Goal: Task Accomplishment & Management: Manage account settings

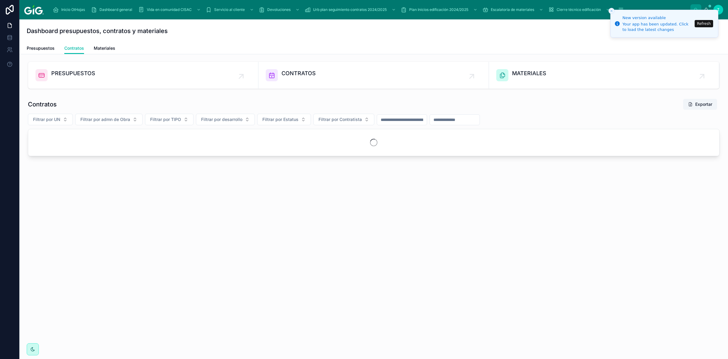
click at [701, 24] on button "Refresh" at bounding box center [703, 23] width 18 height 7
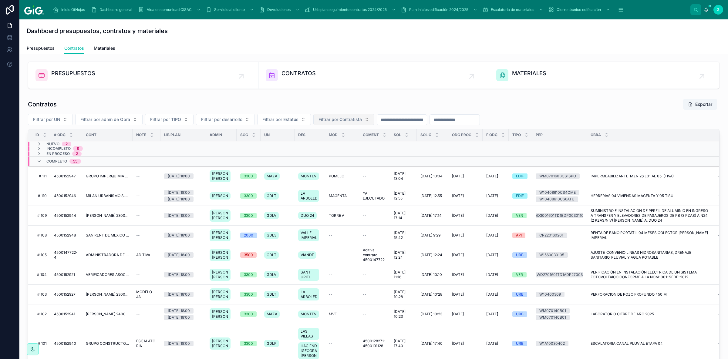
click at [353, 120] on span "Filtrar por Contratista" at bounding box center [339, 119] width 43 height 6
type input "******"
click at [356, 145] on span "ADMINISTRADORA DE PROYECTOS INMOBILIARIOS GIG SA DE CV FILIAL 2100000008" at bounding box center [340, 144] width 72 height 6
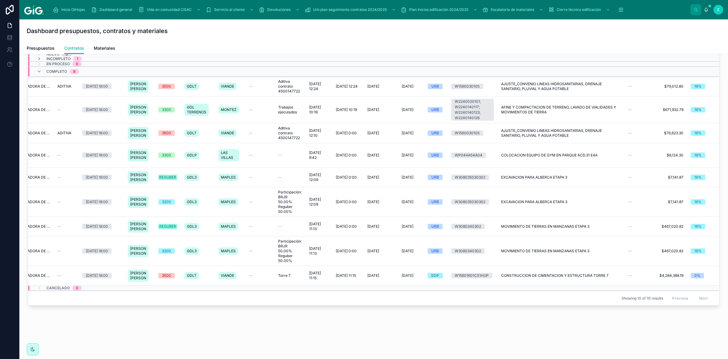
scroll to position [53, 0]
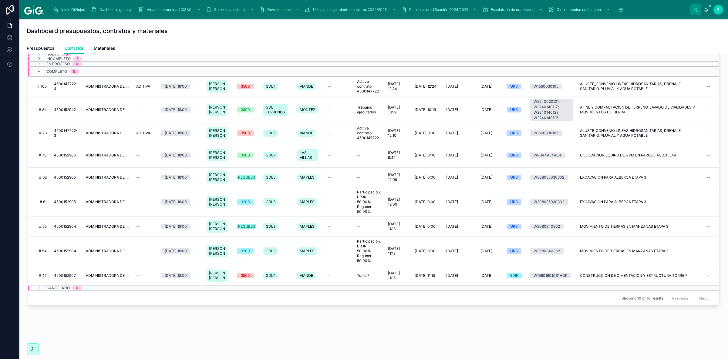
click at [99, 273] on span "ADMINISTRADORA DE PROYECTOS INMOBILIARIOS GIG SA DE CV FILIAL 2100000008" at bounding box center [107, 275] width 43 height 5
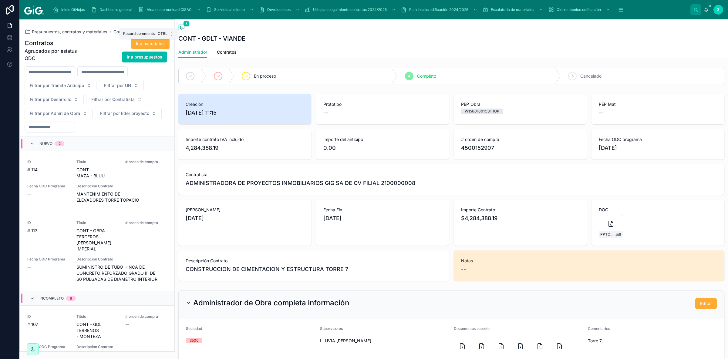
click at [186, 27] on span at bounding box center [182, 27] width 8 height 7
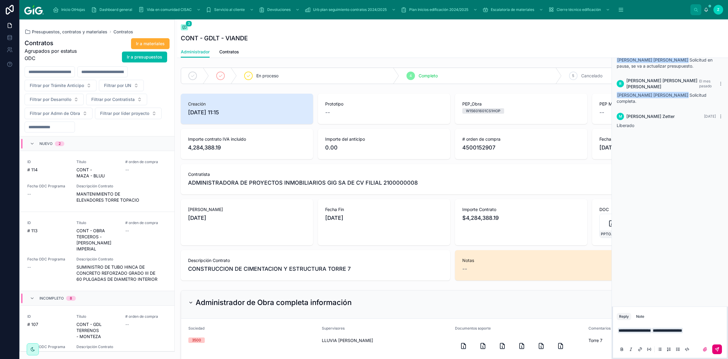
click at [717, 349] on icon at bounding box center [716, 349] width 5 height 5
click at [226, 52] on span "Contratos" at bounding box center [229, 52] width 20 height 6
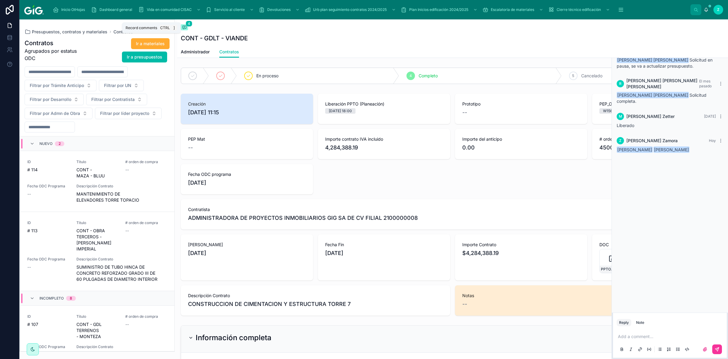
click at [185, 27] on icon at bounding box center [184, 27] width 2 height 0
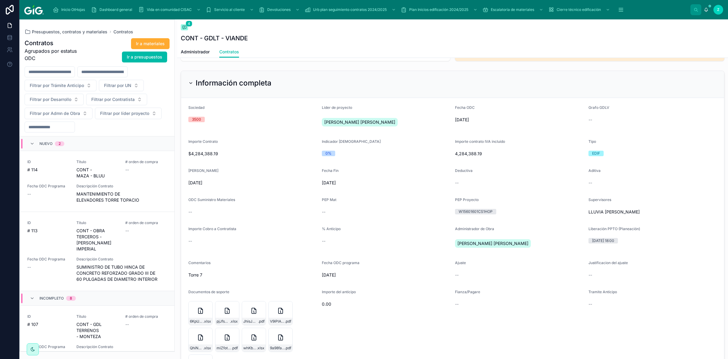
scroll to position [267, 0]
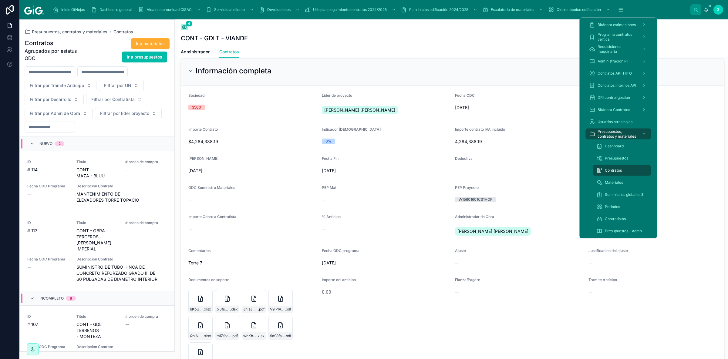
click at [643, 131] on div "scrollable content" at bounding box center [643, 134] width 8 height 10
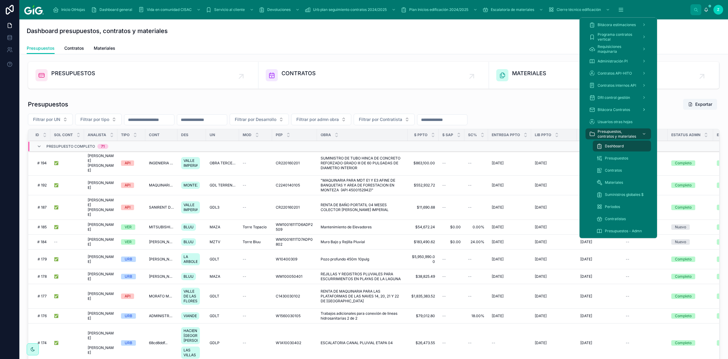
click at [620, 110] on span "Bitácora Contratos" at bounding box center [613, 109] width 32 height 5
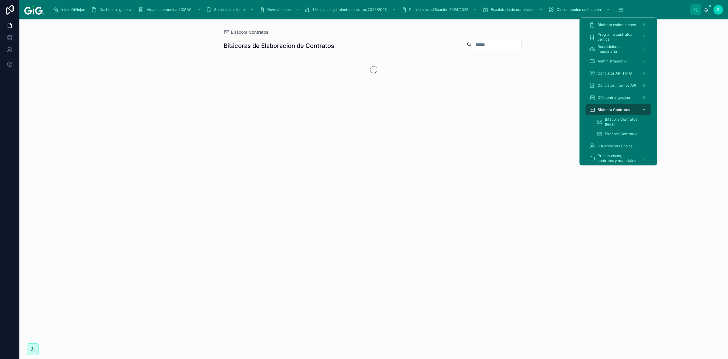
click at [615, 143] on div "Usuarios otras hojas" at bounding box center [618, 146] width 58 height 10
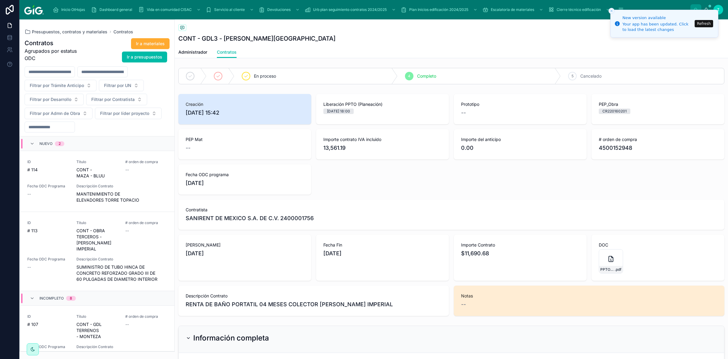
scroll to position [409, 0]
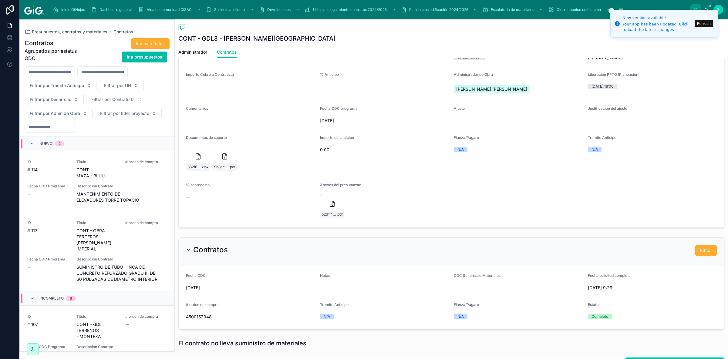
click at [700, 25] on button "Refresh" at bounding box center [703, 23] width 18 height 7
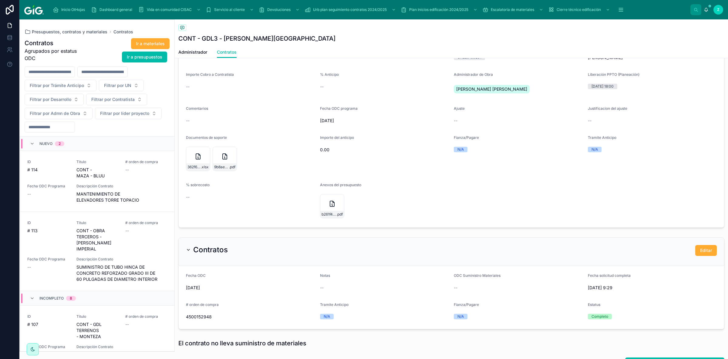
click at [45, 141] on div "Nuevo 2" at bounding box center [51, 144] width 25 height 10
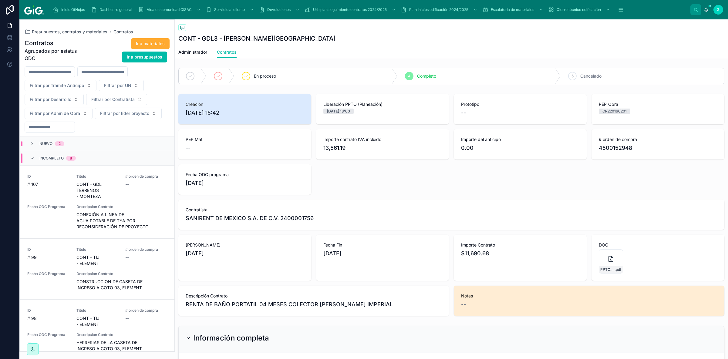
click at [82, 159] on div "Incompleto 8" at bounding box center [52, 158] width 61 height 10
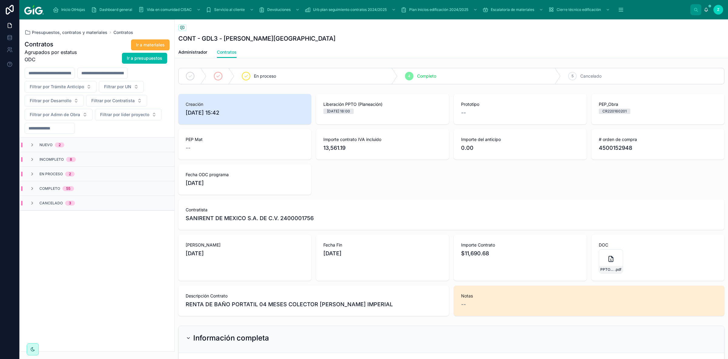
click at [82, 171] on div "En proceso 2" at bounding box center [97, 174] width 154 height 15
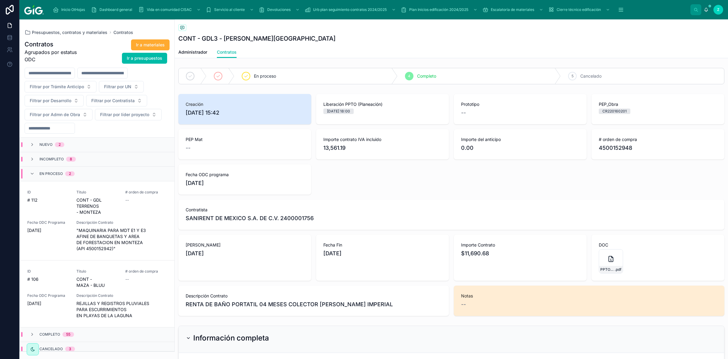
click at [90, 174] on div "En proceso 2" at bounding box center [97, 174] width 154 height 15
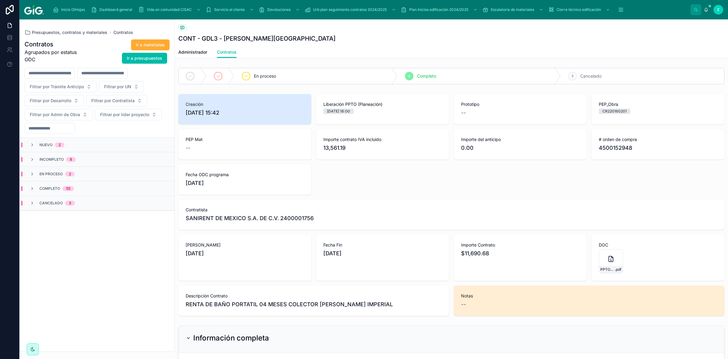
click at [77, 145] on div "Nuevo 2" at bounding box center [97, 145] width 154 height 15
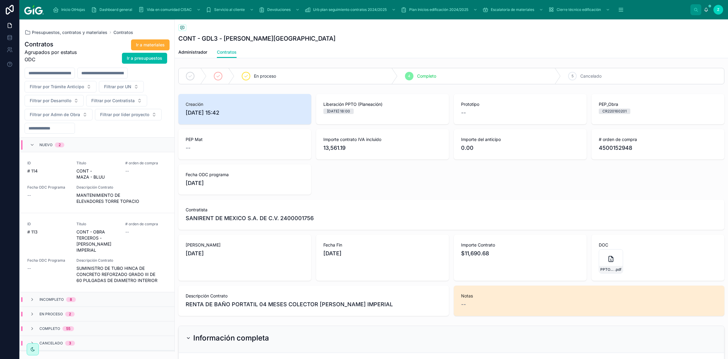
click at [138, 198] on span "MANTENIMIENTO DE ELEVADORES TORRE TOPACIO" at bounding box center [121, 198] width 91 height 12
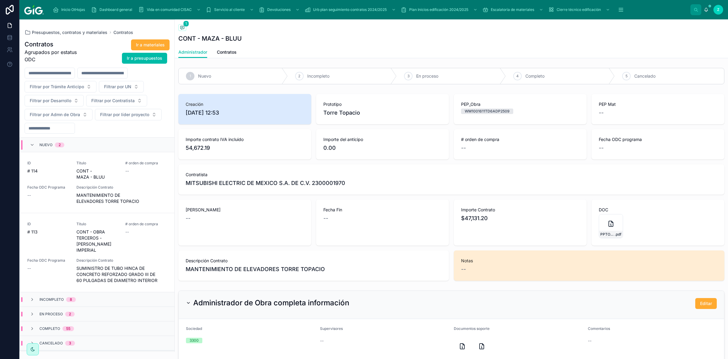
click at [137, 269] on span "SUMINISTRO DE TUBO HINCA DE CONCRETO REFORZADO GRADO III DE 60 PULGADAS DE DIAM…" at bounding box center [121, 274] width 91 height 18
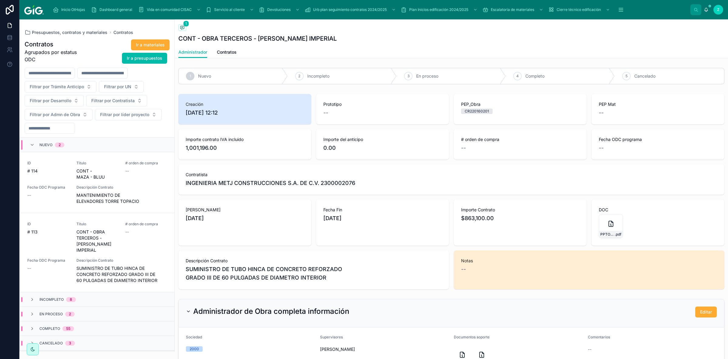
click at [123, 194] on span "MANTENIMIENTO DE ELEVADORES TORRE TOPACIO" at bounding box center [121, 198] width 91 height 12
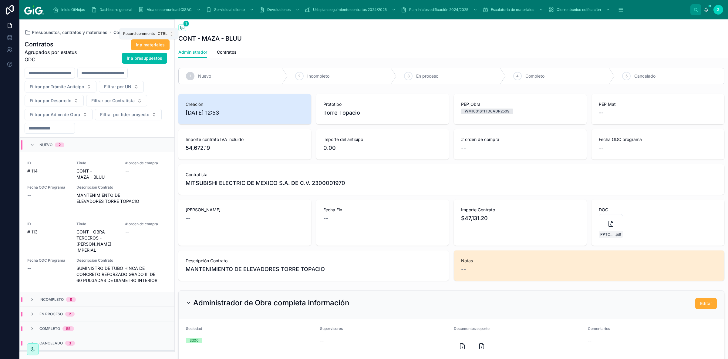
click at [184, 32] on button "1" at bounding box center [182, 28] width 8 height 8
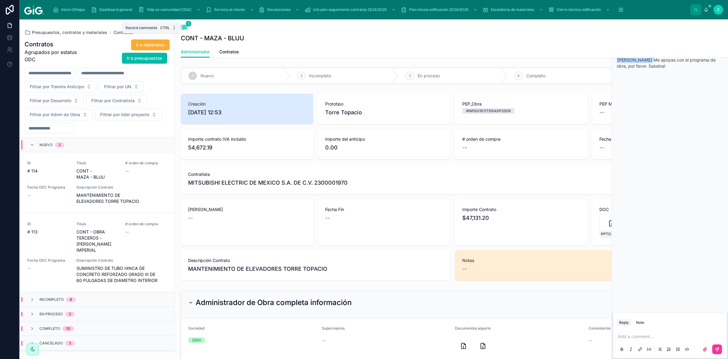
click at [183, 28] on icon at bounding box center [185, 27] width 4 height 3
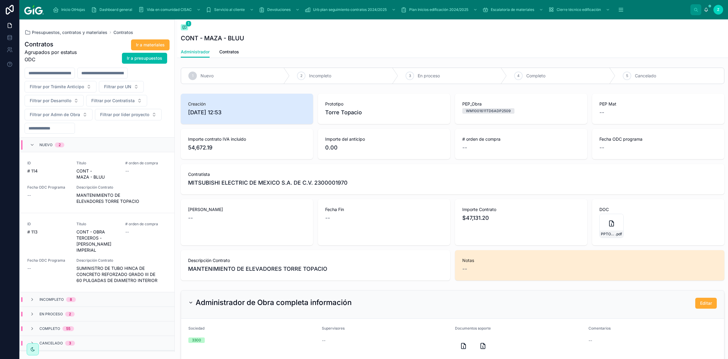
click at [230, 50] on span "Contratos" at bounding box center [229, 52] width 20 height 6
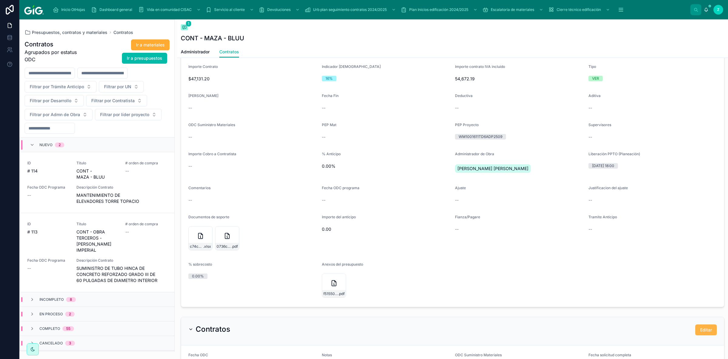
scroll to position [341, 0]
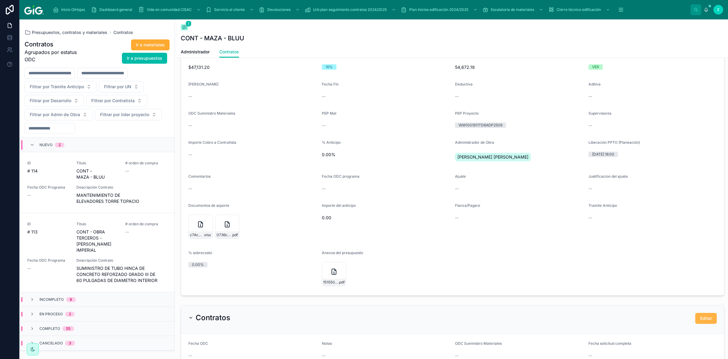
click at [702, 321] on span "Editar" at bounding box center [706, 318] width 12 height 6
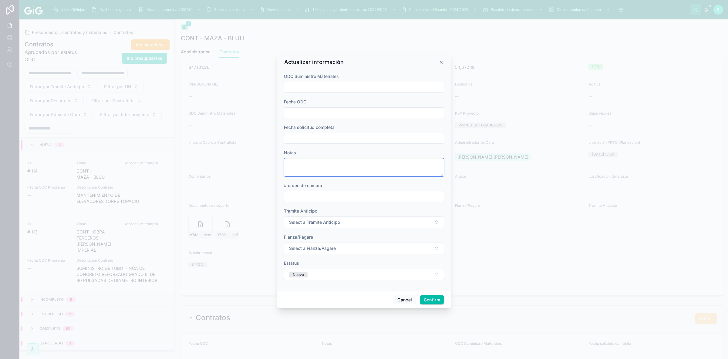
click at [350, 163] on textarea at bounding box center [364, 167] width 160 height 18
click at [371, 162] on textarea at bounding box center [364, 167] width 160 height 18
click at [320, 168] on textarea at bounding box center [364, 167] width 160 height 18
paste textarea "**********"
type textarea "**********"
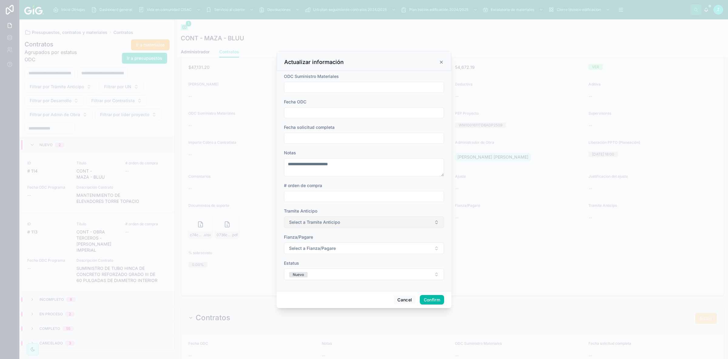
click at [343, 224] on button "Select a Tramite Anticipo" at bounding box center [364, 222] width 160 height 12
click at [341, 248] on div "N/A" at bounding box center [364, 246] width 84 height 9
click at [301, 250] on span "Select a Fianza/Pagare" at bounding box center [312, 248] width 47 height 6
click at [334, 270] on div "N/A" at bounding box center [364, 272] width 84 height 9
click at [321, 275] on button "Nuevo" at bounding box center [364, 275] width 160 height 12
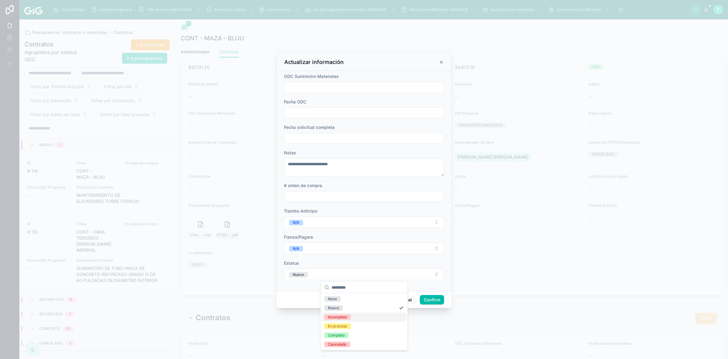
click at [347, 316] on span "Incompleto" at bounding box center [337, 316] width 26 height 5
click at [434, 302] on button "Confirm" at bounding box center [432, 300] width 24 height 10
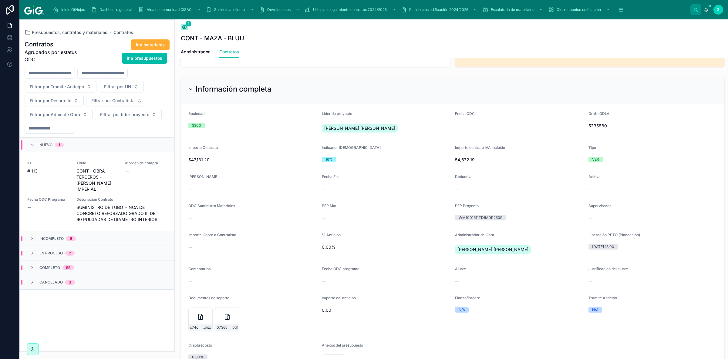
scroll to position [239, 0]
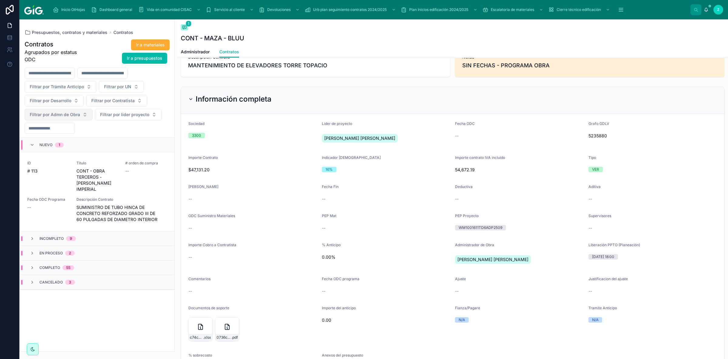
click at [75, 111] on button "Filtrar por Admn de Obra" at bounding box center [59, 115] width 68 height 12
click at [119, 103] on span "Filtrar por Contratista" at bounding box center [112, 101] width 43 height 6
type input "*****"
click at [125, 126] on span "ADMINISTRADORA DE PROYECTOS INMOBILIARIOS GIG SA DE CV FILIAL 2100000008" at bounding box center [114, 125] width 72 height 6
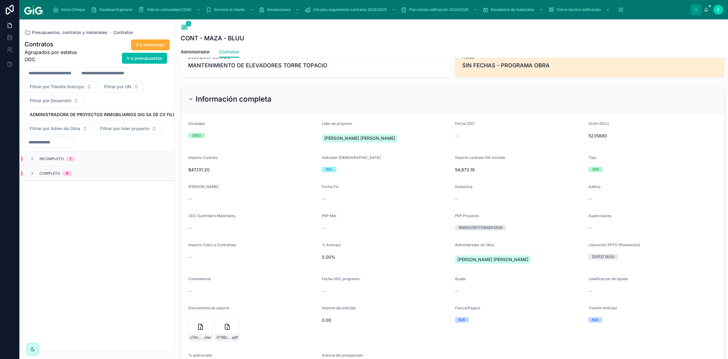
click at [61, 171] on div "Completo 9" at bounding box center [97, 173] width 154 height 15
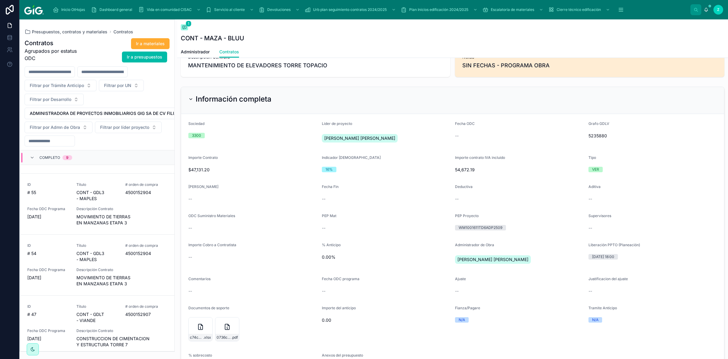
scroll to position [390, 0]
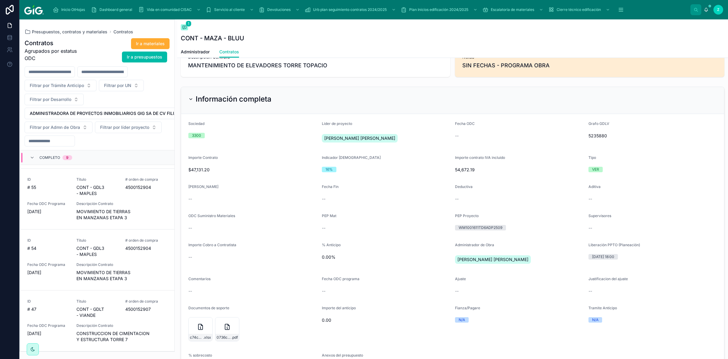
click at [122, 310] on div "ID # 47 Título CONT - [PERSON_NAME] - VIANDE # orden de compra 4500152907 Fecha…" at bounding box center [97, 321] width 140 height 44
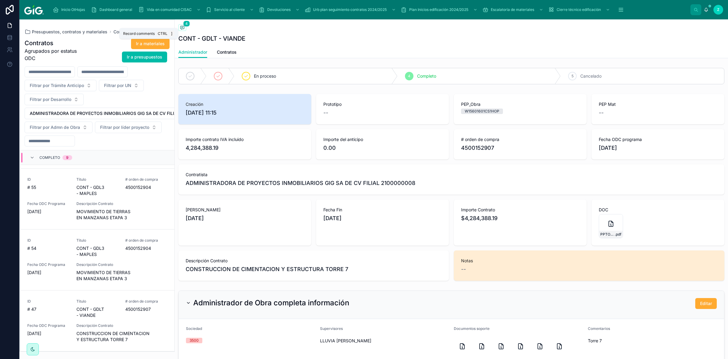
click at [183, 27] on icon at bounding box center [182, 27] width 5 height 5
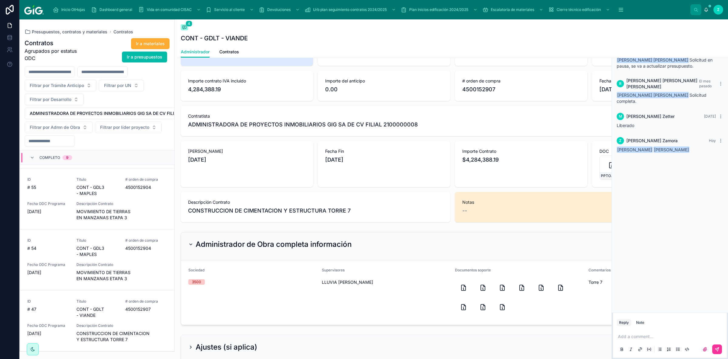
scroll to position [68, 0]
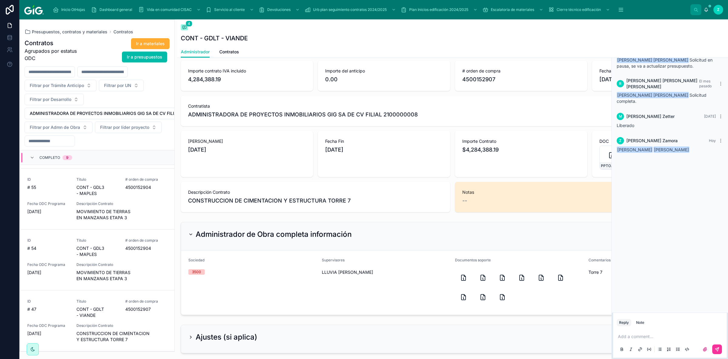
click at [226, 54] on span "Contratos" at bounding box center [229, 52] width 20 height 6
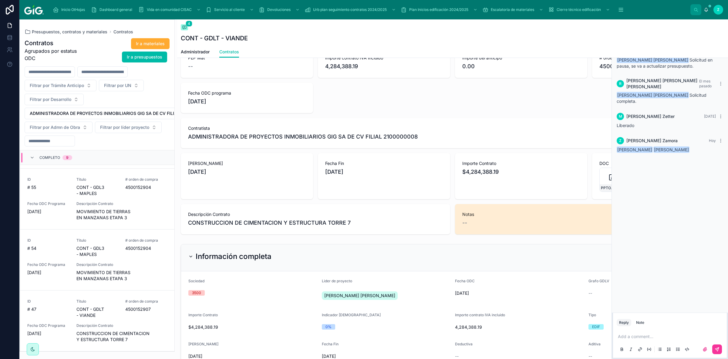
scroll to position [102, 0]
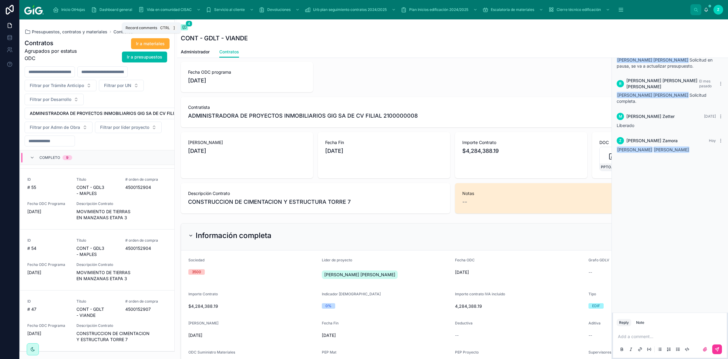
click at [183, 30] on span at bounding box center [184, 27] width 7 height 6
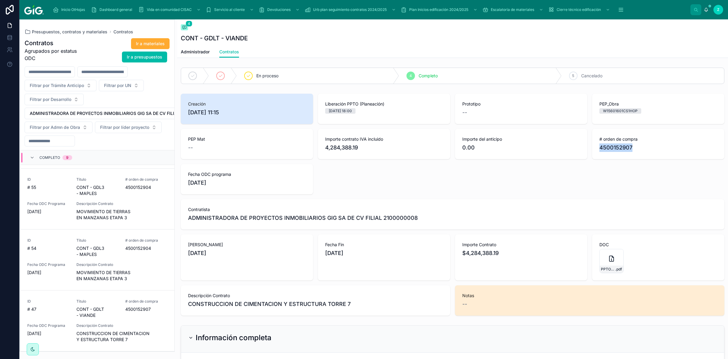
drag, startPoint x: 599, startPoint y: 149, endPoint x: 634, endPoint y: 151, distance: 35.0
click at [634, 151] on span "4500152907" at bounding box center [658, 147] width 118 height 8
copy span "4500152907"
